Goal: Information Seeking & Learning: Learn about a topic

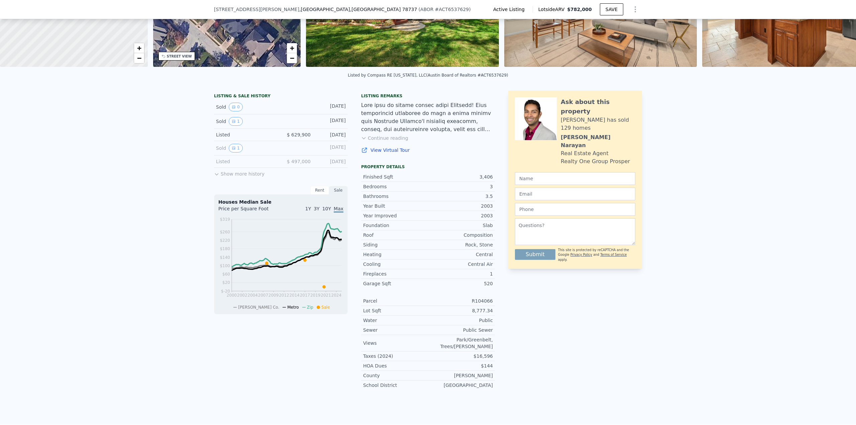
scroll to position [98, 0]
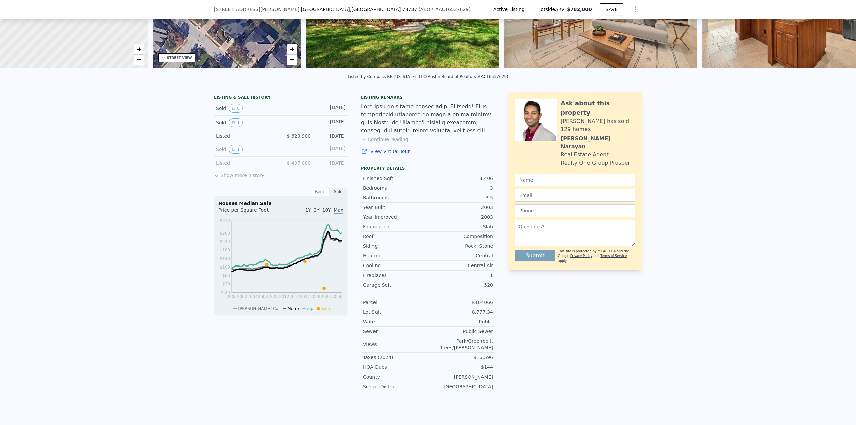
click at [385, 143] on button "Continue reading" at bounding box center [384, 139] width 47 height 7
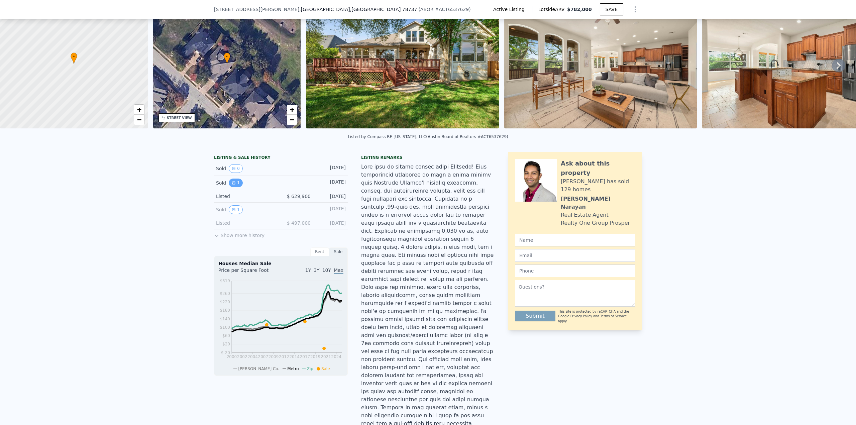
scroll to position [44, 0]
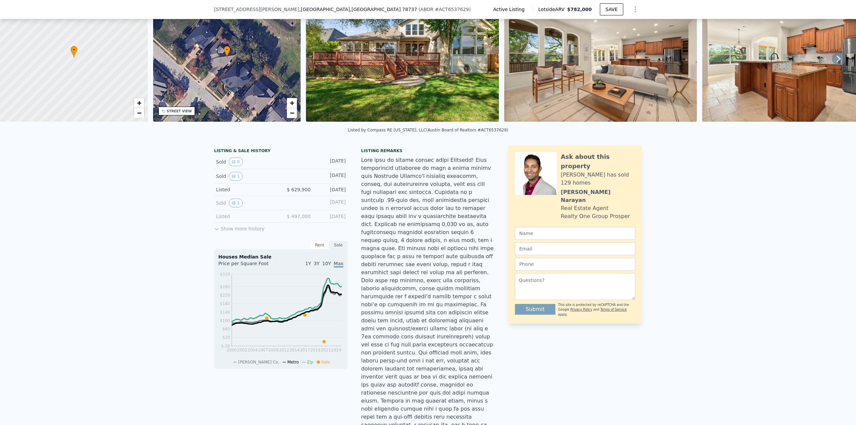
drag, startPoint x: 229, startPoint y: 165, endPoint x: 219, endPoint y: 174, distance: 13.1
click at [216, 175] on div "Sold 1 [DATE]" at bounding box center [281, 176] width 134 height 14
click at [233, 180] on button "1" at bounding box center [236, 176] width 14 height 9
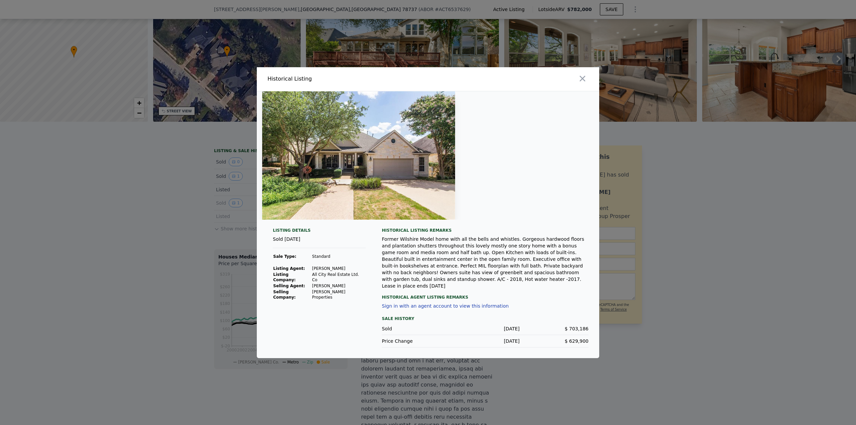
click at [678, 284] on div at bounding box center [428, 212] width 856 height 425
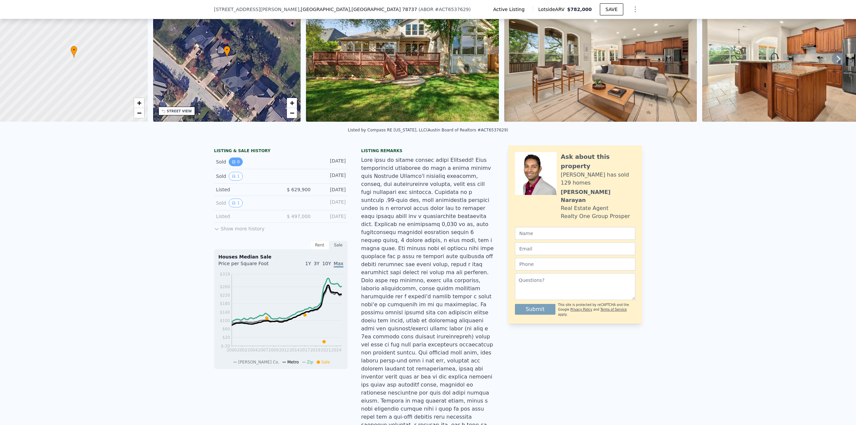
click at [235, 166] on button "0" at bounding box center [236, 161] width 14 height 9
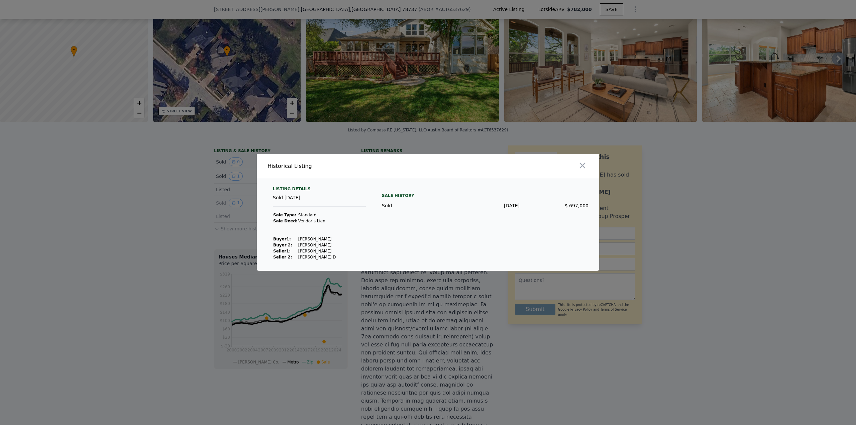
click at [701, 250] on div at bounding box center [428, 212] width 856 height 425
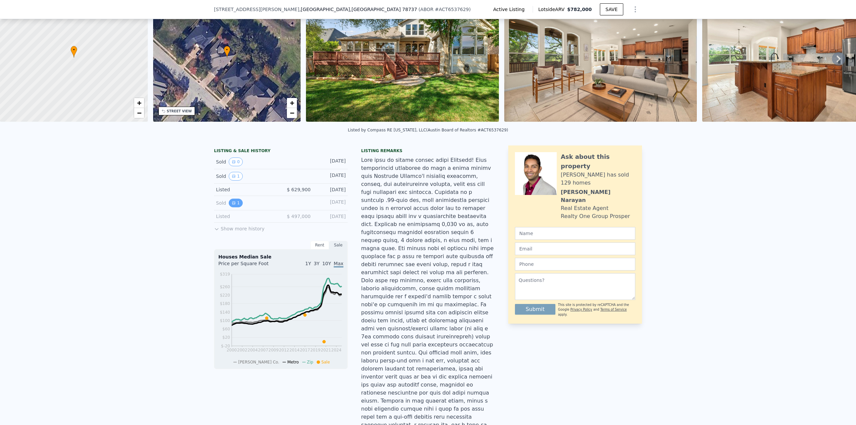
click at [234, 207] on button "1" at bounding box center [236, 203] width 14 height 9
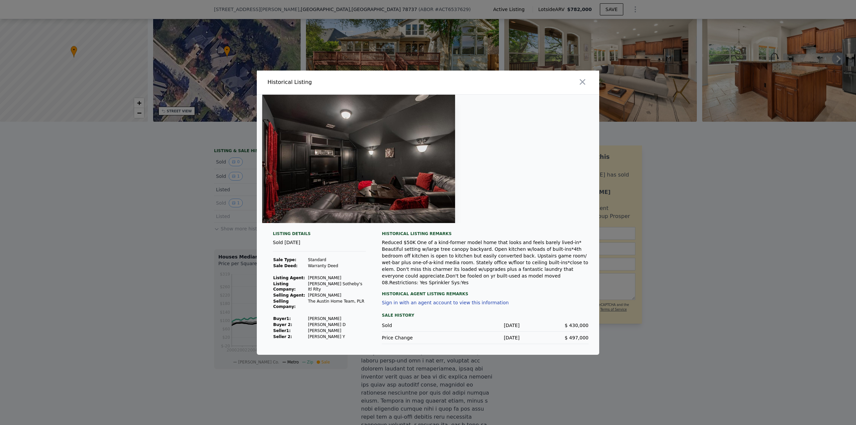
click at [717, 255] on div at bounding box center [428, 212] width 856 height 425
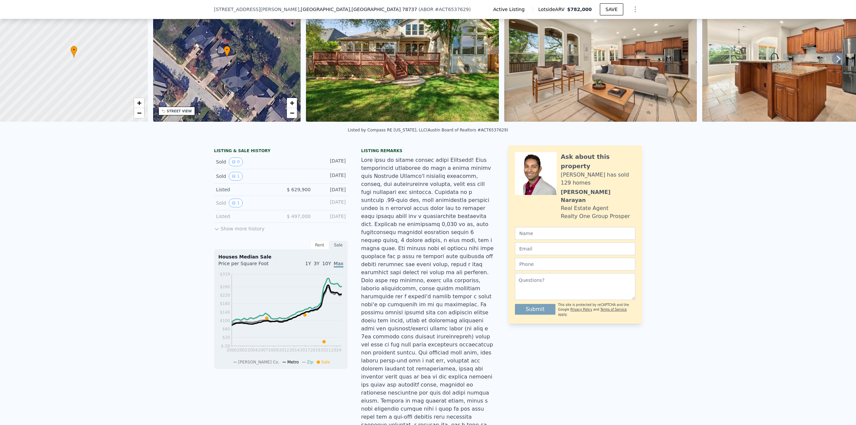
click at [229, 231] on button "Show more history" at bounding box center [239, 227] width 50 height 9
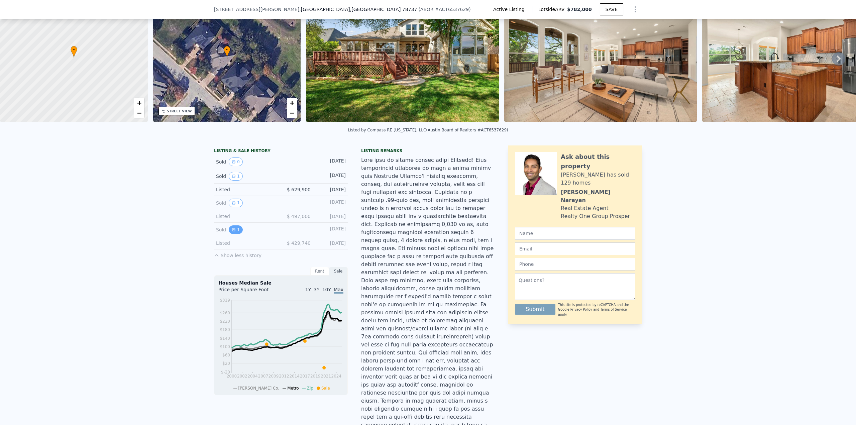
click at [234, 234] on button "1" at bounding box center [236, 229] width 14 height 9
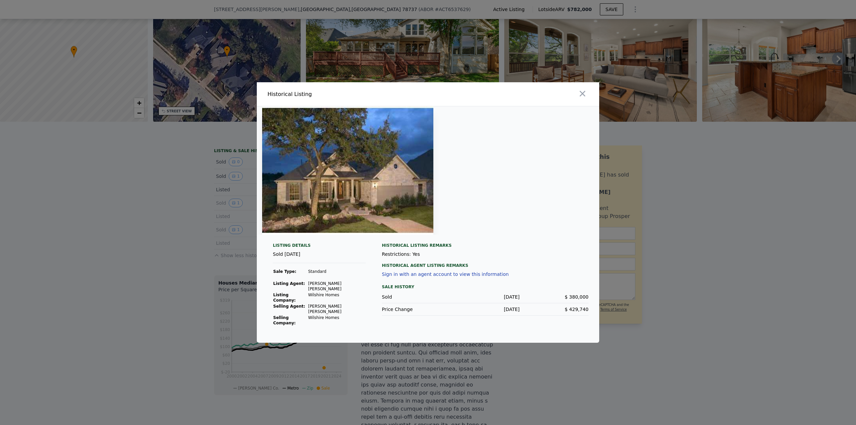
drag, startPoint x: 688, startPoint y: 323, endPoint x: 678, endPoint y: 318, distance: 11.2
click at [688, 322] on div at bounding box center [428, 212] width 856 height 425
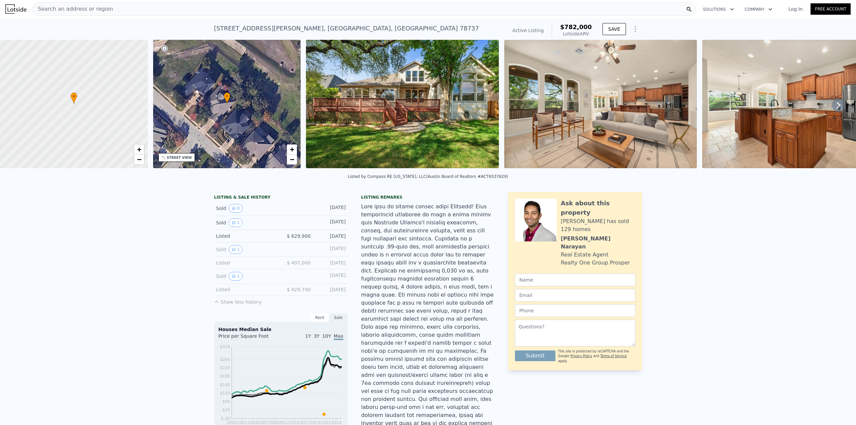
scroll to position [0, 0]
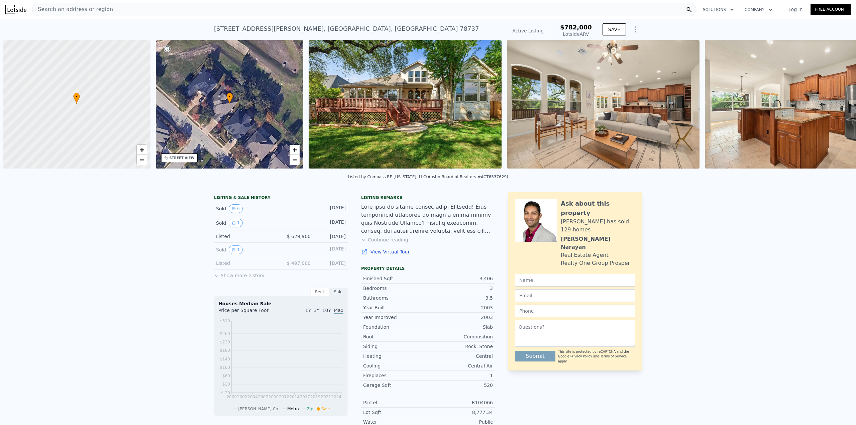
scroll to position [0, 3]
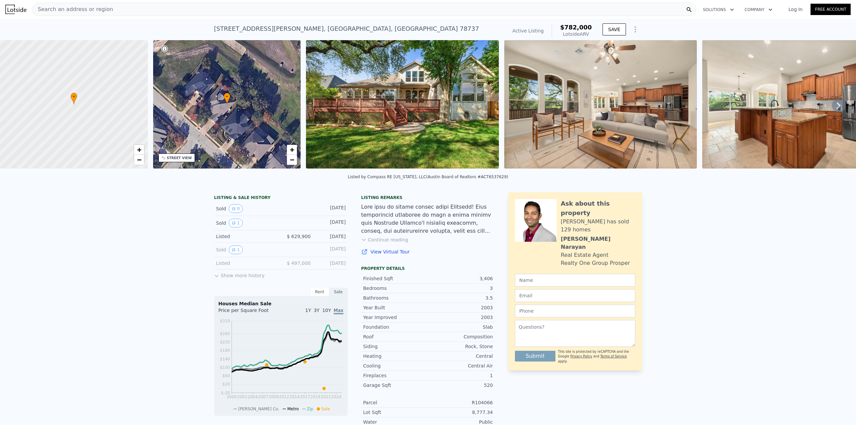
click at [423, 17] on nav "Search an address or region Solutions Company Open main menu Log In Free Account" at bounding box center [428, 9] width 856 height 19
click at [425, 13] on div "Search an address or region" at bounding box center [364, 9] width 664 height 13
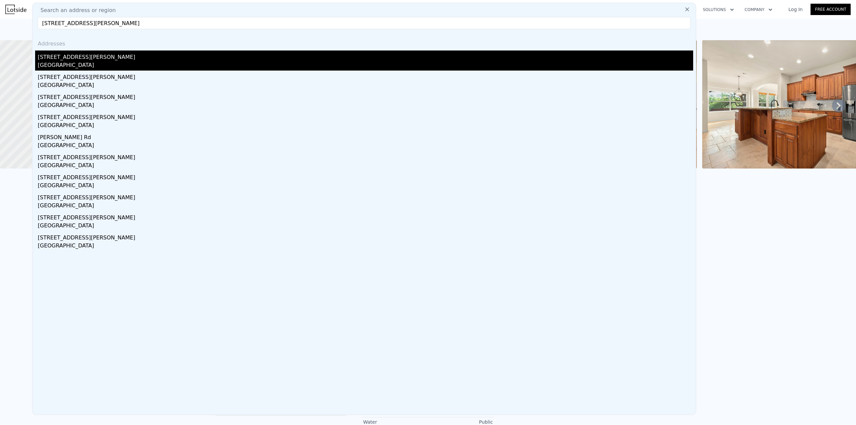
type input "[STREET_ADDRESS][PERSON_NAME]"
click at [98, 66] on div "[GEOGRAPHIC_DATA]" at bounding box center [365, 65] width 655 height 9
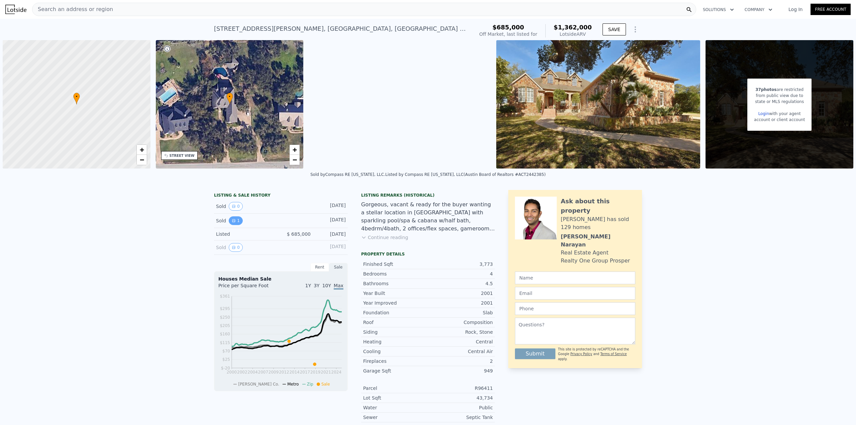
click at [229, 223] on button "1" at bounding box center [236, 220] width 14 height 9
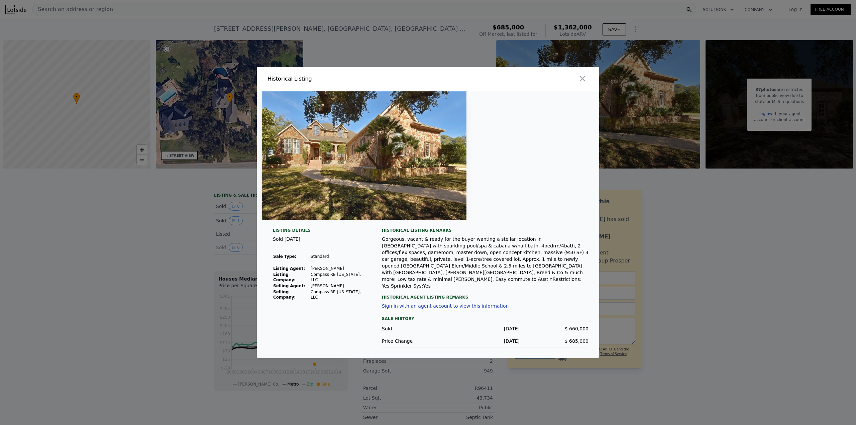
click at [234, 210] on div at bounding box center [428, 212] width 856 height 425
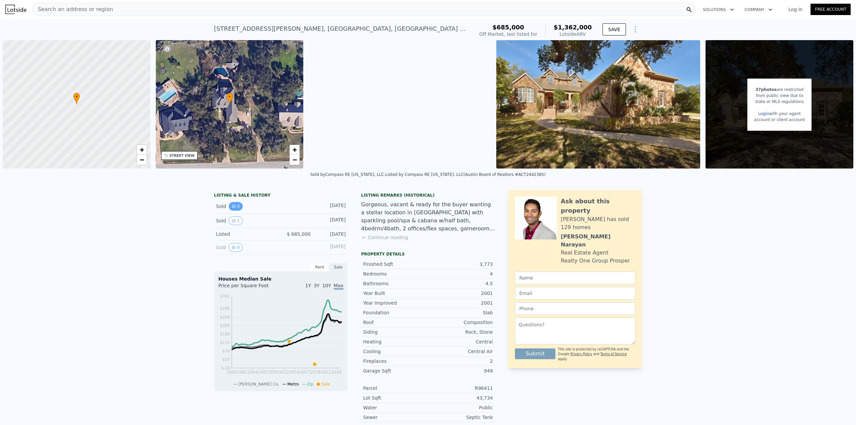
click at [234, 209] on button "0" at bounding box center [236, 206] width 14 height 9
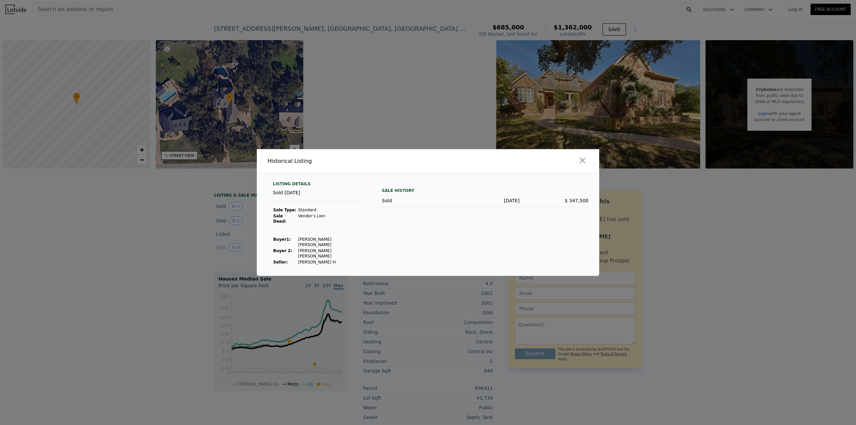
click at [232, 225] on div at bounding box center [428, 212] width 856 height 425
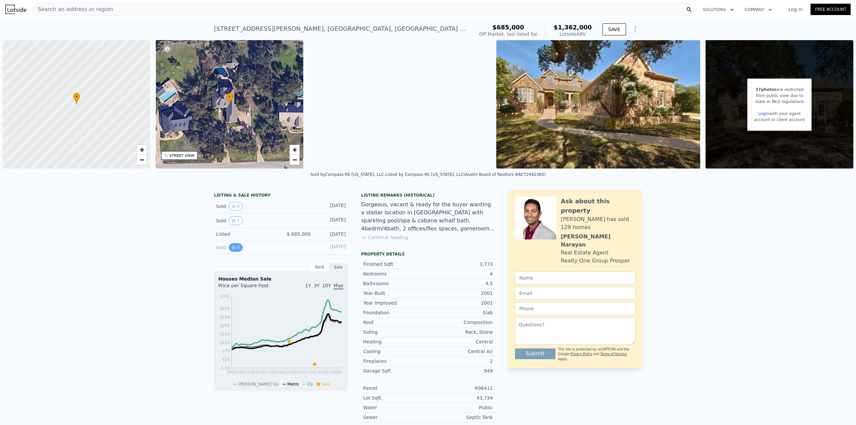
click at [232, 248] on icon "View historical data" at bounding box center [234, 247] width 4 height 4
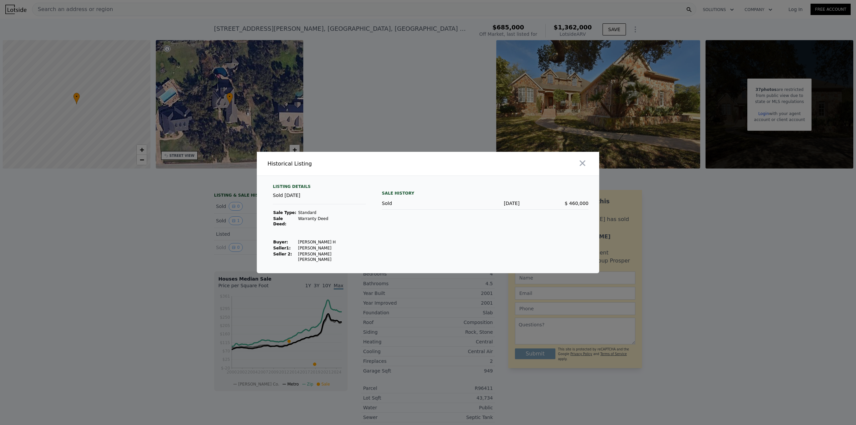
click at [217, 241] on div at bounding box center [428, 212] width 856 height 425
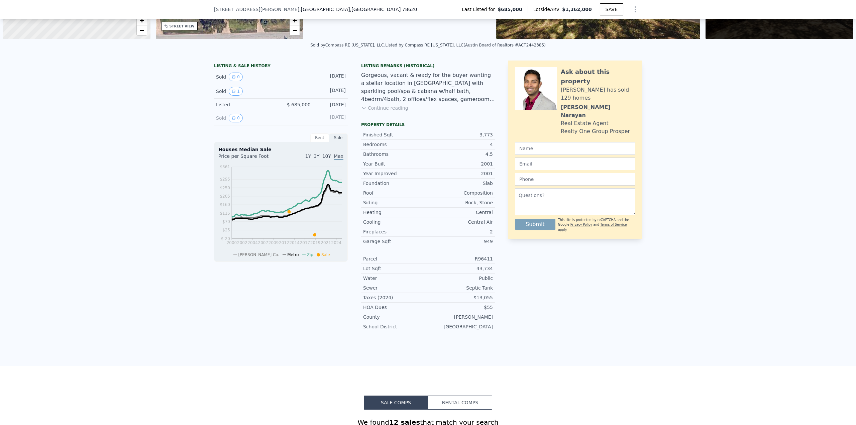
scroll to position [131, 0]
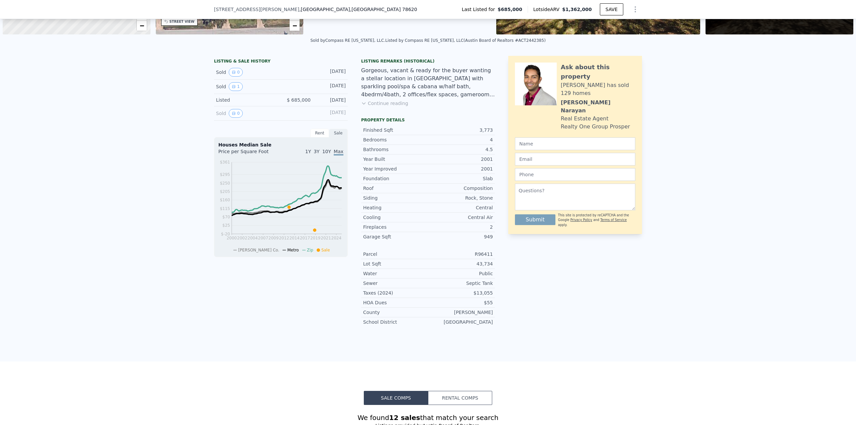
type input "3"
type input "2.5"
type input "4"
type input "2632"
type input "3438"
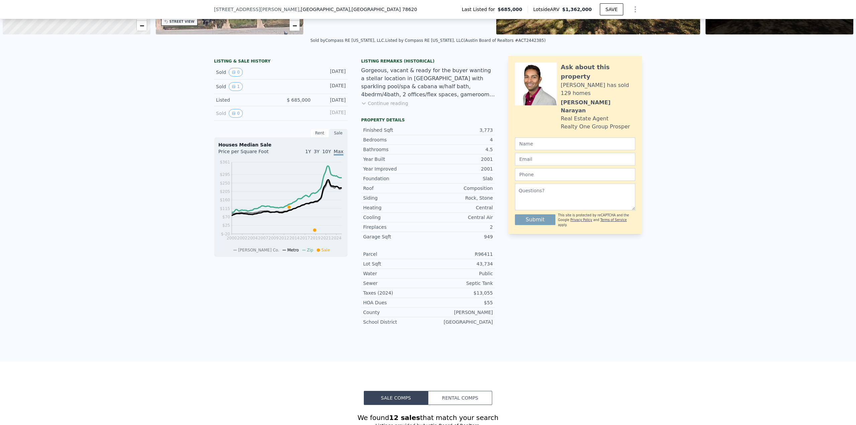
type input "6621.12"
type input "13590.72"
type input "$ 782,000"
type input "5"
type input "-$ 36,549"
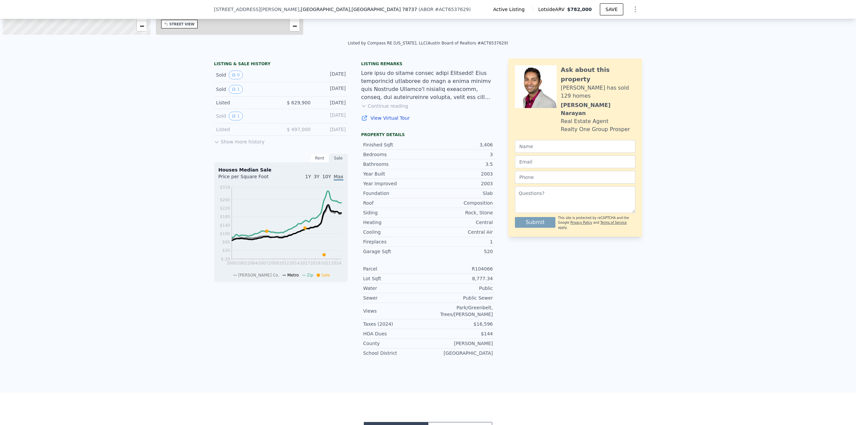
scroll to position [0, 3]
